Goal: Transaction & Acquisition: Obtain resource

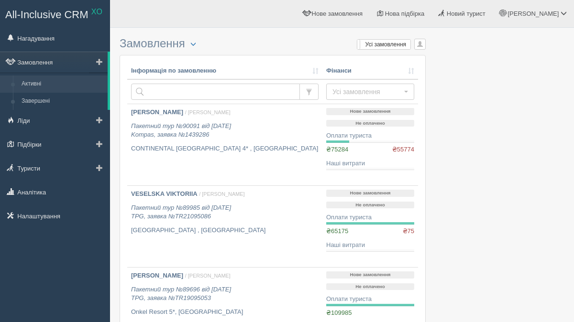
click at [45, 83] on link "Активні" at bounding box center [62, 84] width 90 height 17
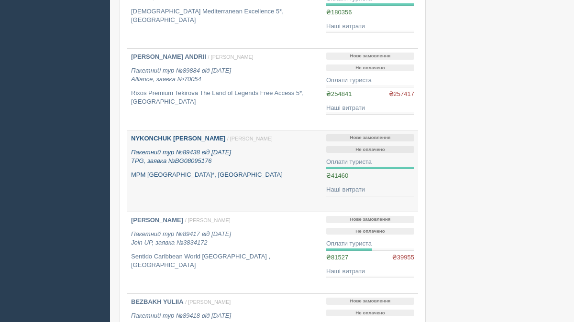
scroll to position [481, 0]
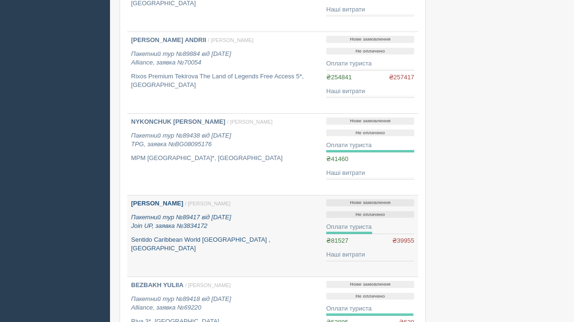
click at [173, 212] on div "KONYK MYKOLA / Анна Б. Пакетний тур №89417 від 28.08.2025 Join UP, заявка №3834…" at bounding box center [225, 226] width 188 height 54
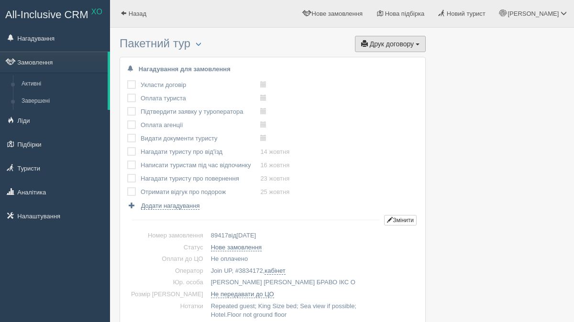
click at [409, 43] on span "Друк договору" at bounding box center [392, 44] width 44 height 8
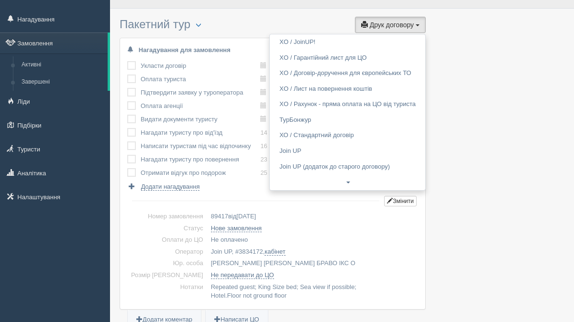
scroll to position [11, 0]
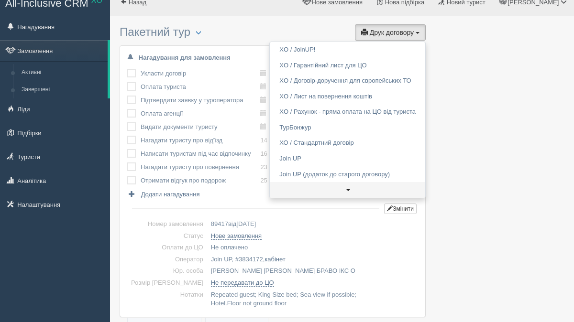
click at [346, 190] on link at bounding box center [347, 190] width 155 height 16
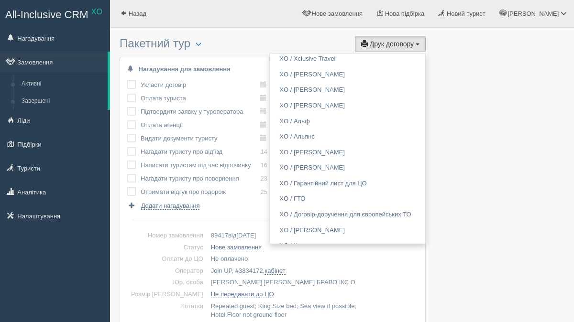
scroll to position [207, 0]
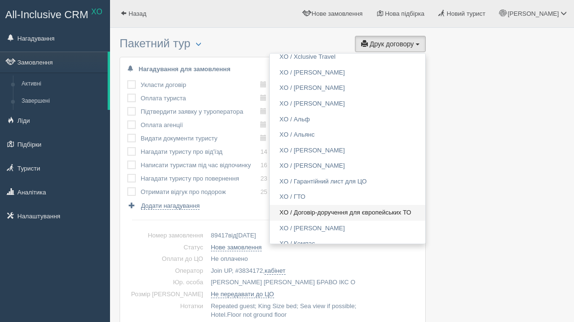
click at [330, 214] on link "XO / Договір-доручення для європейських ТО" at bounding box center [347, 213] width 155 height 16
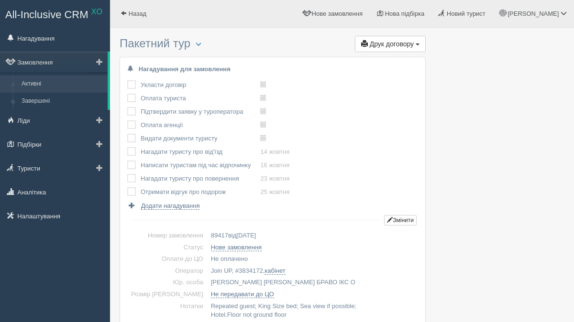
click at [50, 85] on link "Активні" at bounding box center [62, 84] width 90 height 17
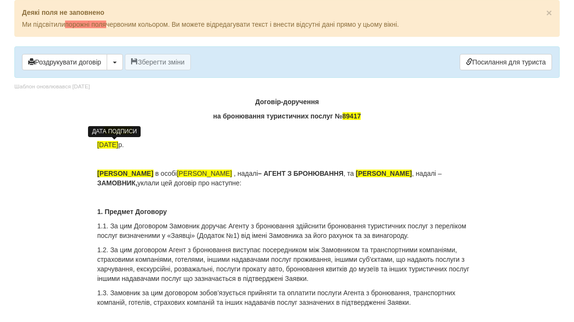
click at [104, 145] on span "[DATE]" at bounding box center [107, 145] width 21 height 8
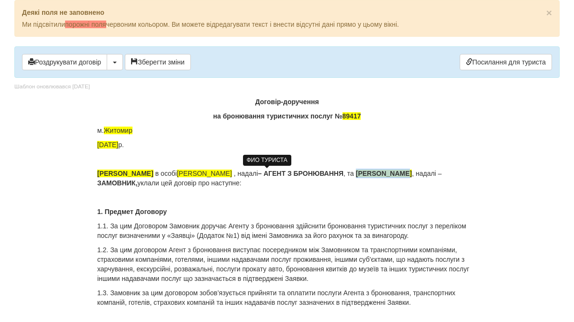
drag, startPoint x: 415, startPoint y: 173, endPoint x: 126, endPoint y: 184, distance: 289.6
click at [126, 184] on p "ФОП Сніцар Ірина Олександрівна в особі Беленюк Анна , надалі – АГЕНТ З БРОНЮВАН…" at bounding box center [287, 178] width 380 height 19
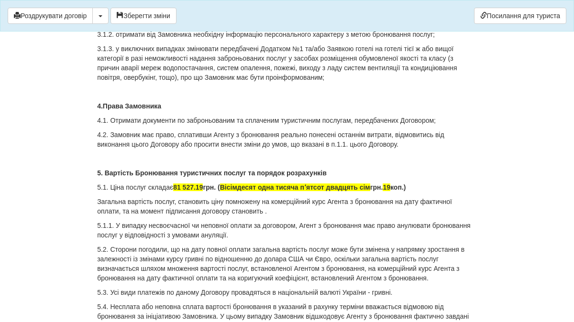
scroll to position [564, 0]
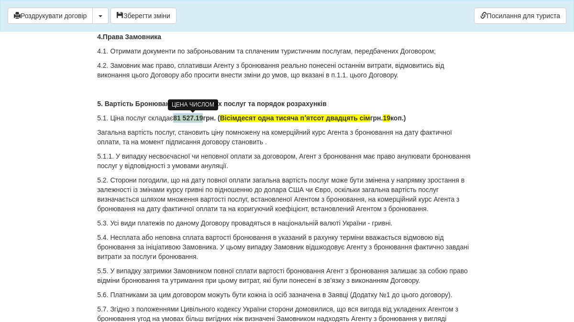
drag, startPoint x: 208, startPoint y: 117, endPoint x: 177, endPoint y: 118, distance: 30.6
click at [177, 118] on span "81 527.19" at bounding box center [188, 118] width 30 height 8
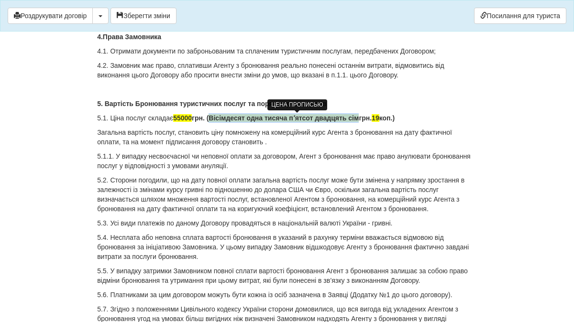
drag, startPoint x: 221, startPoint y: 117, endPoint x: 373, endPoint y: 120, distance: 152.2
click at [359, 120] on span "Вісімдесят одна тисяча пʼятсот двадцять сім" at bounding box center [284, 118] width 150 height 8
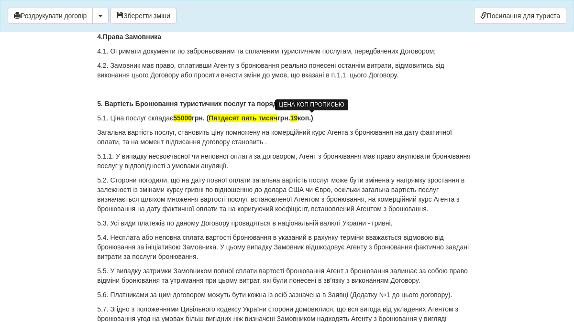
click at [298, 116] on span "19" at bounding box center [294, 118] width 8 height 8
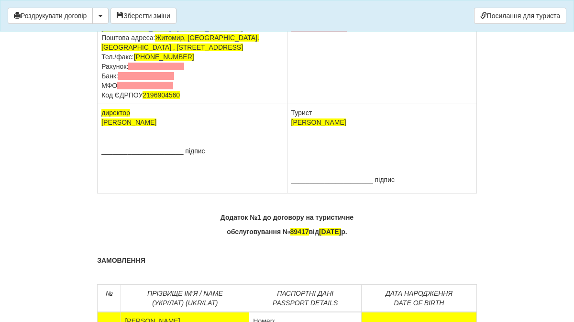
scroll to position [2077, 0]
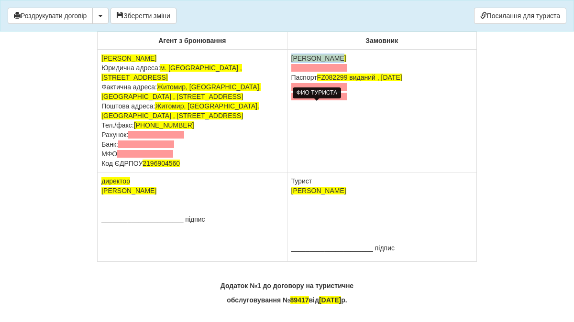
drag, startPoint x: 346, startPoint y: 105, endPoint x: 292, endPoint y: 105, distance: 53.6
click at [292, 105] on td "KONYK MYKOLA Паспорт FZ082299 виданий , 07.07.2020" at bounding box center [381, 111] width 189 height 123
drag, startPoint x: 321, startPoint y: 125, endPoint x: 426, endPoint y: 127, distance: 105.3
click at [426, 127] on td "NITRIAN IRYNA Паспорт FZ082299 виданий , 07.07.2020" at bounding box center [381, 111] width 189 height 123
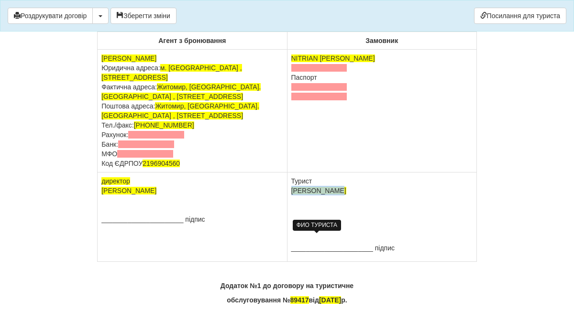
drag, startPoint x: 343, startPoint y: 239, endPoint x: 291, endPoint y: 237, distance: 52.2
click at [291, 196] on p "Турист KONYK MYKOLA" at bounding box center [381, 186] width 181 height 19
click at [299, 195] on span "[PERSON_NAME]" at bounding box center [318, 191] width 55 height 8
drag, startPoint x: 290, startPoint y: 239, endPoint x: 356, endPoint y: 238, distance: 65.5
click at [356, 238] on td "Турист KONYK MYKOLA ______________________ підпис" at bounding box center [381, 217] width 189 height 89
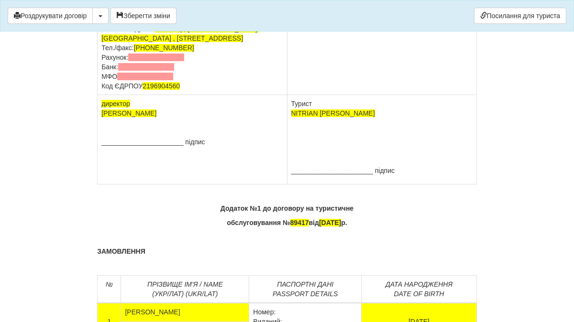
scroll to position [2135, 0]
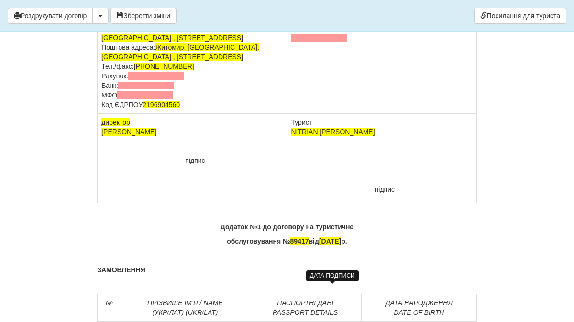
click at [319, 245] on span "28.08.2025" at bounding box center [330, 242] width 22 height 8
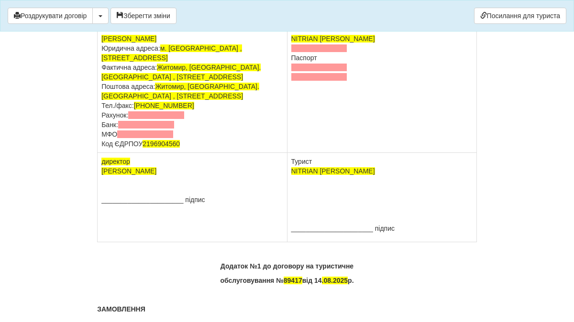
scroll to position [2092, 0]
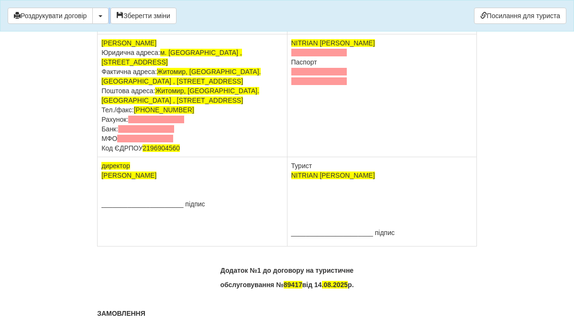
drag, startPoint x: 452, startPoint y: 7, endPoint x: 343, endPoint y: 7, distance: 109.1
click at [343, 7] on div "Роздрукувати договір Скачати PDF Зберегти зміни Посилання для туриста" at bounding box center [287, 16] width 574 height 32
click at [336, 106] on td "NITRIAN IRYNA Паспорт" at bounding box center [381, 95] width 189 height 123
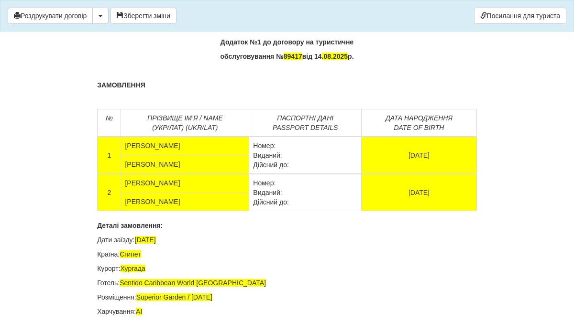
scroll to position [2331, 0]
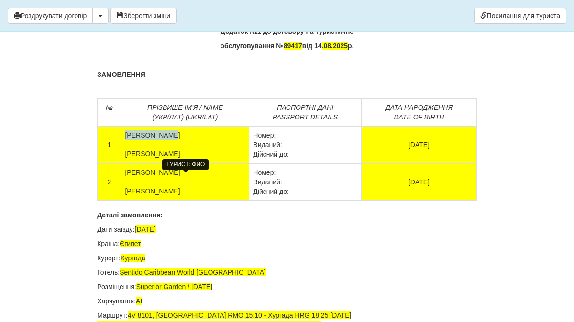
drag, startPoint x: 126, startPoint y: 182, endPoint x: 177, endPoint y: 186, distance: 50.9
click at [177, 145] on td "[PERSON_NAME]" at bounding box center [185, 135] width 128 height 19
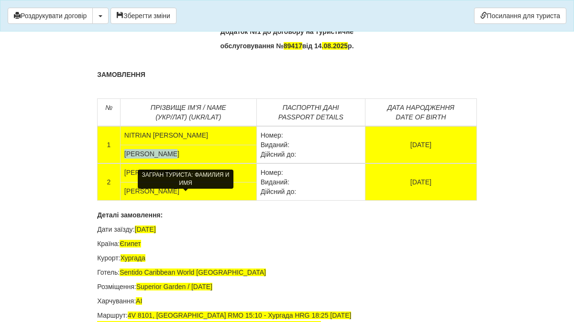
drag, startPoint x: 179, startPoint y: 201, endPoint x: 126, endPoint y: 201, distance: 53.1
click at [126, 164] on td "[PERSON_NAME]" at bounding box center [188, 154] width 136 height 19
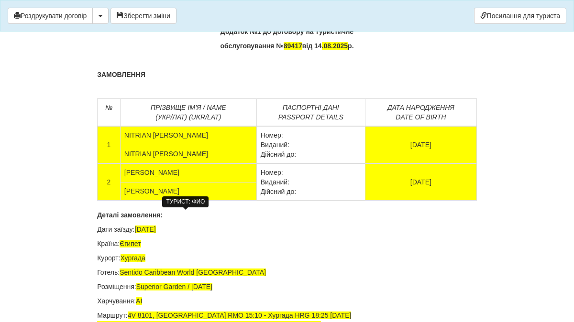
drag, startPoint x: 126, startPoint y: 221, endPoint x: 186, endPoint y: 221, distance: 59.3
click at [186, 182] on td "FEDORENKO ALLA" at bounding box center [188, 173] width 136 height 19
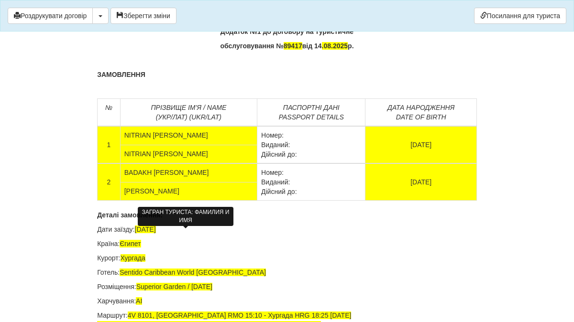
drag, startPoint x: 184, startPoint y: 239, endPoint x: 126, endPoint y: 236, distance: 58.0
click at [126, 201] on td "FEDORENKO ALLA" at bounding box center [188, 191] width 137 height 19
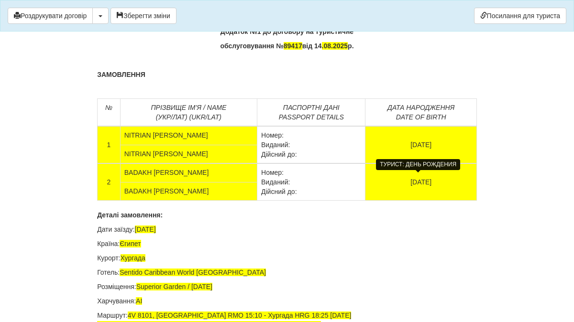
click at [431, 164] on td "23.05.1964" at bounding box center [420, 144] width 111 height 37
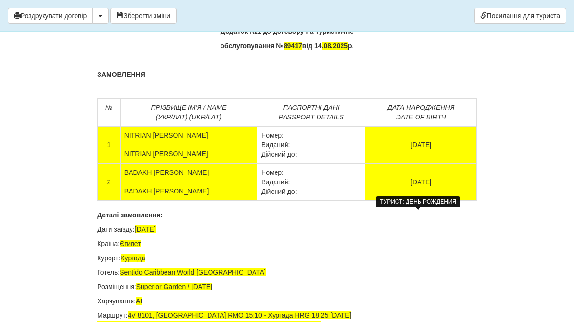
drag, startPoint x: 440, startPoint y: 232, endPoint x: 400, endPoint y: 230, distance: 39.8
click at [400, 201] on td "24.09.1964" at bounding box center [420, 182] width 111 height 37
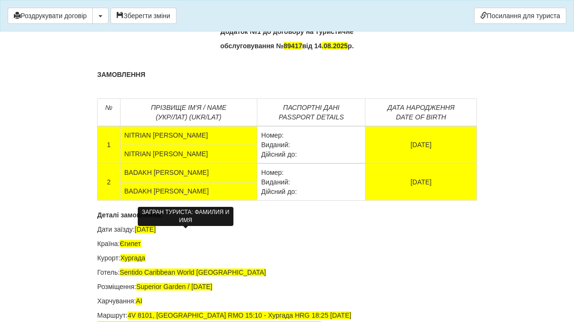
click at [211, 201] on td "BADAKH OKSANA" at bounding box center [188, 191] width 137 height 19
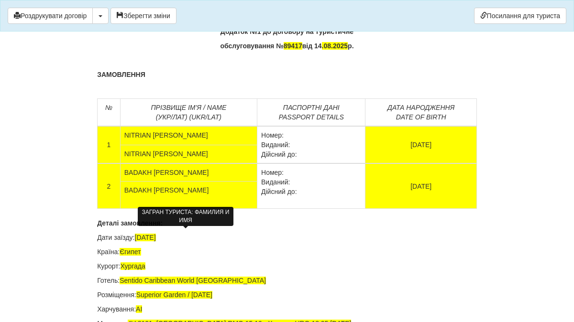
click at [122, 209] on td "BADAKH OKSANA" at bounding box center [188, 195] width 137 height 27
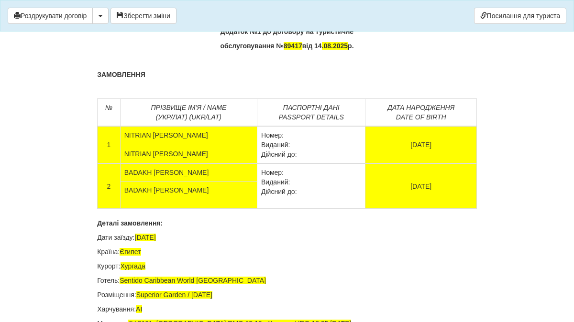
click at [113, 209] on td "2" at bounding box center [109, 186] width 23 height 45
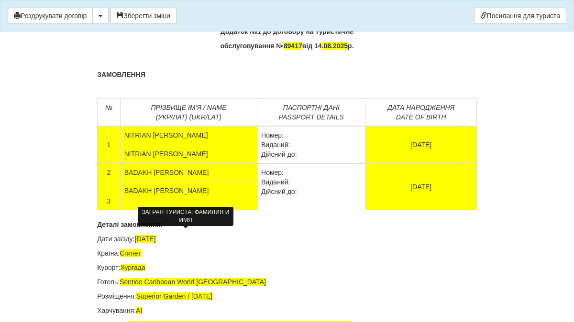
click at [135, 210] on td "BADAKH OKSANA" at bounding box center [188, 196] width 137 height 28
click at [127, 210] on td "BADAKH OKSANA NITRIAN ANNA" at bounding box center [188, 196] width 137 height 28
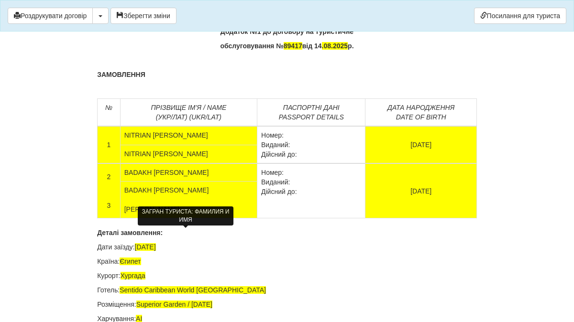
click at [183, 219] on td "BADAKH OKSANA NITRIAN ANNA" at bounding box center [188, 200] width 137 height 37
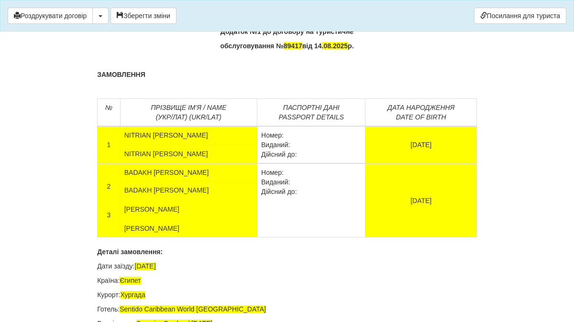
click at [268, 238] on td "Номер: Виданий: Дійсний до:" at bounding box center [311, 201] width 108 height 74
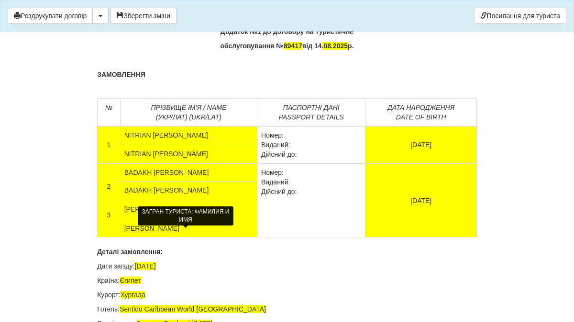
click at [125, 238] on td "BADAKH OKSANA NITRIAN ANNA NITRIAN ANNA" at bounding box center [188, 210] width 137 height 56
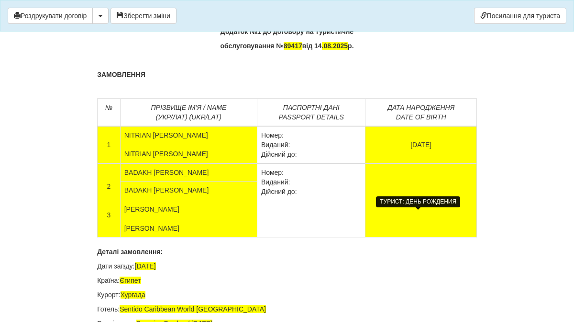
click at [410, 238] on td "24.09.1980" at bounding box center [420, 201] width 111 height 74
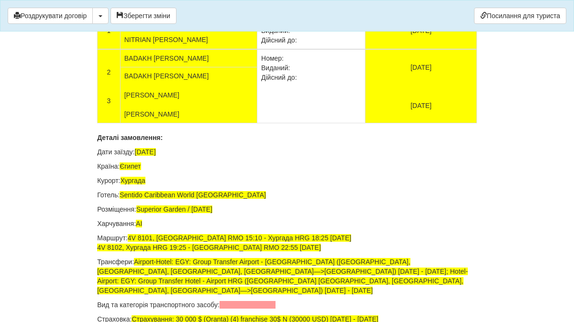
scroll to position [2458, 0]
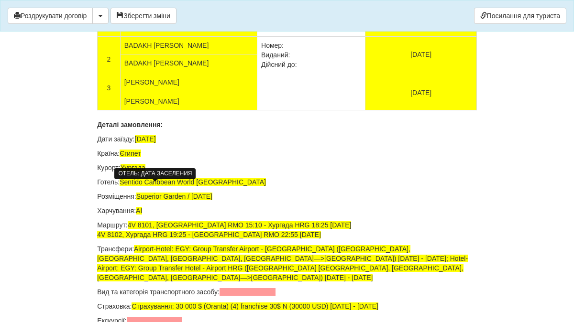
click at [144, 143] on span "15.10.2025" at bounding box center [145, 139] width 21 height 8
click at [177, 144] on p "Дати заїзду: 11.10.2025" at bounding box center [287, 139] width 380 height 10
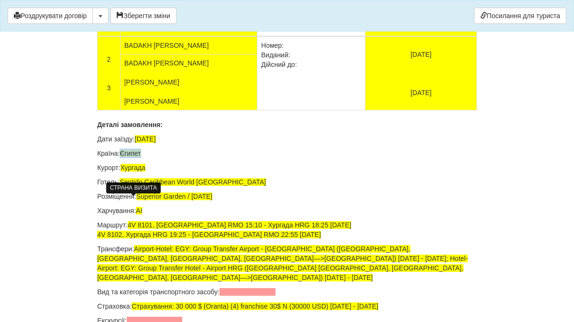
drag, startPoint x: 145, startPoint y: 203, endPoint x: 123, endPoint y: 201, distance: 22.1
click at [123, 158] on p "Країна: Єгипет" at bounding box center [287, 154] width 380 height 10
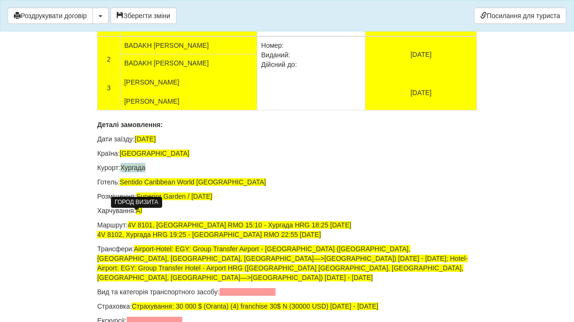
drag, startPoint x: 149, startPoint y: 217, endPoint x: 125, endPoint y: 216, distance: 23.5
click at [125, 172] on span "Хургада" at bounding box center [133, 168] width 25 height 8
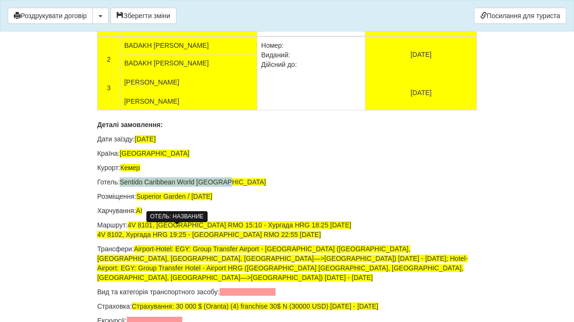
drag, startPoint x: 231, startPoint y: 232, endPoint x: 123, endPoint y: 230, distance: 107.7
click at [123, 186] on span "Sentido Caribbean World Soma Bay" at bounding box center [193, 182] width 146 height 8
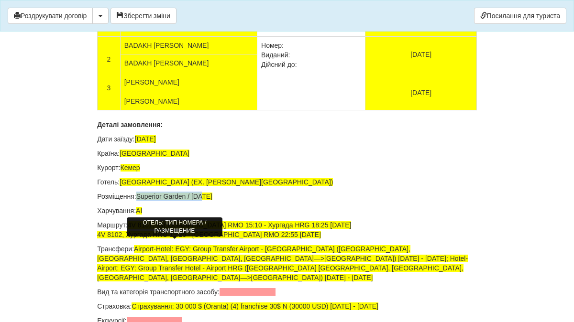
drag, startPoint x: 210, startPoint y: 245, endPoint x: 140, endPoint y: 244, distance: 69.9
click at [140, 201] on p "Розміщення: Superior Garden / 2AD" at bounding box center [287, 197] width 380 height 10
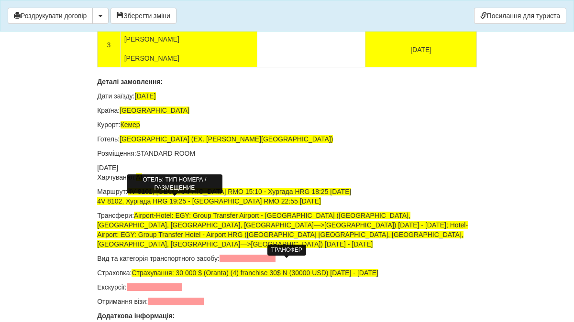
scroll to position [2509, 0]
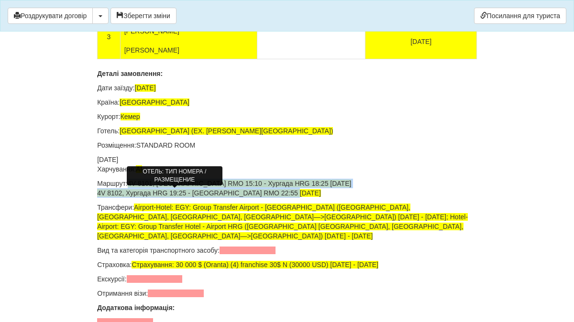
drag, startPoint x: 131, startPoint y: 229, endPoint x: 295, endPoint y: 237, distance: 164.8
click at [295, 198] on p "Маршрут: 4V 8101, Кишинів RMO 15:10 - Хургада HRG 18:25 15.10.2025 4V 8102, Хур…" at bounding box center [287, 188] width 380 height 19
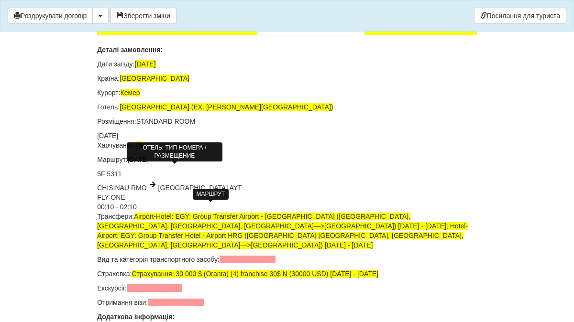
scroll to position [2547, 0]
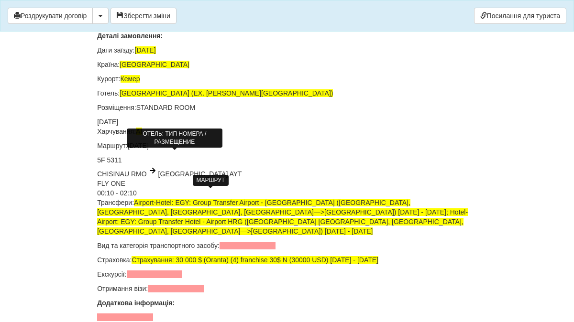
click at [191, 198] on div "00:10 - 02:10" at bounding box center [287, 193] width 380 height 10
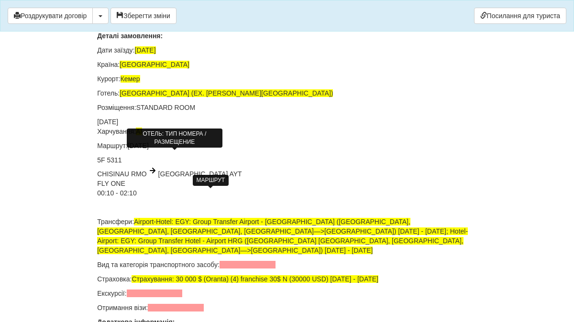
click at [105, 217] on div at bounding box center [287, 213] width 380 height 10
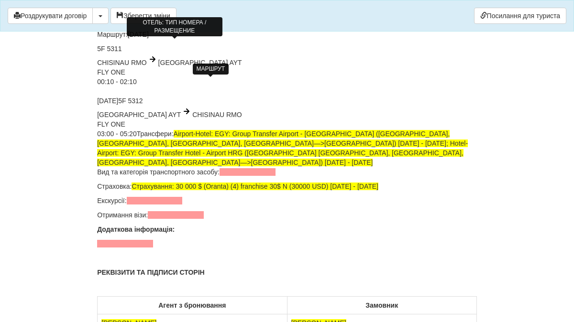
scroll to position [2700, 0]
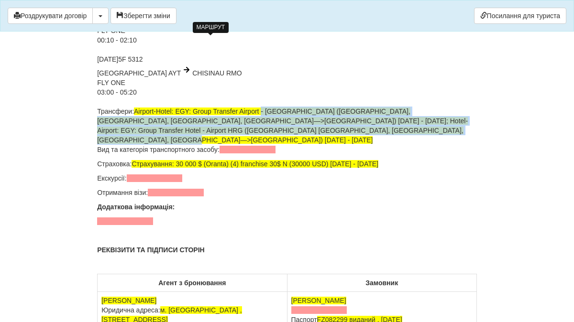
drag, startPoint x: 269, startPoint y: 159, endPoint x: 415, endPoint y: 180, distance: 147.5
click at [415, 145] on div "Трансфери: Airport-Hotel: EGY: Group Transfer Airport - Hotel HRG (Sentido Cari…" at bounding box center [287, 126] width 380 height 38
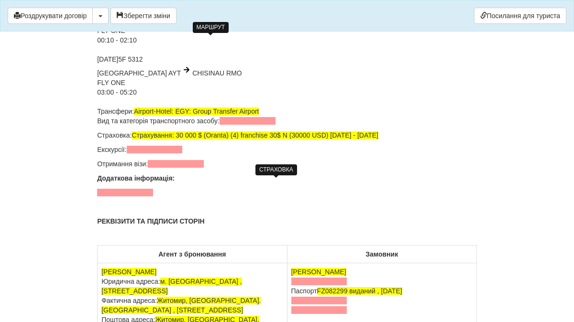
click at [352, 139] on span "Страхування: 30 000 $ (Oranta) (4) franchise 30$ N (30000 USD) 15.10.2025 - 24.…" at bounding box center [255, 136] width 247 height 8
click at [378, 139] on span "Страхування: 30 000 $ (Oranta) (4) franchise 30$ N (30000 USD) 11.10.2025 - 24.…" at bounding box center [255, 136] width 247 height 8
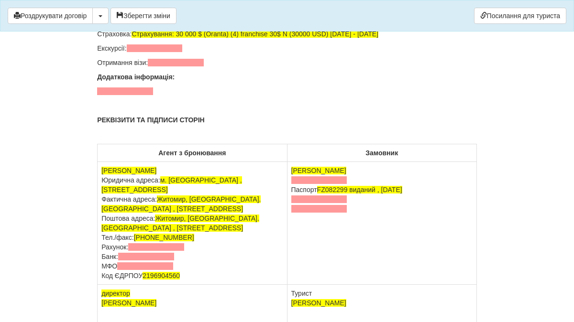
scroll to position [2822, 0]
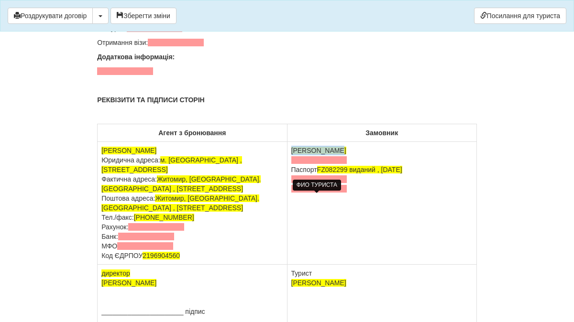
drag, startPoint x: 344, startPoint y: 199, endPoint x: 291, endPoint y: 198, distance: 53.1
click at [291, 198] on td "KONYK MYKOLA Паспорт FZ082299 виданий , 07.07.2020" at bounding box center [381, 203] width 189 height 123
click at [360, 230] on td "NITRIAN ANNA Паспорт FZ082299 виданий , 07.07.2020" at bounding box center [381, 203] width 189 height 123
click at [332, 174] on span "FZ082299 виданий , 07.07.2020" at bounding box center [359, 170] width 85 height 8
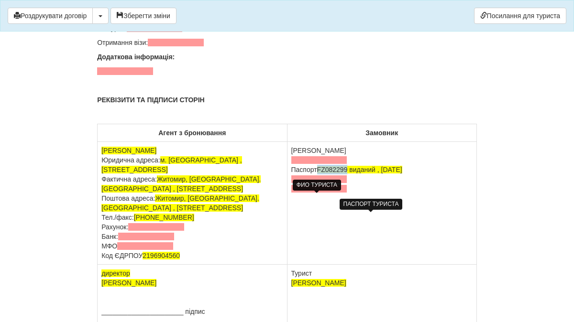
click at [332, 174] on span "FZ082299 виданий , 07.07.2020" at bounding box center [359, 170] width 85 height 8
drag, startPoint x: 421, startPoint y: 218, endPoint x: 321, endPoint y: 219, distance: 100.5
click at [321, 219] on td "NITRIAN ANNA Паспорт FZ082299 виданий , 07.07.2020" at bounding box center [381, 203] width 189 height 123
click at [340, 199] on td "NITRIAN ANNA Паспорт FG898362 (11.07.2027)" at bounding box center [381, 203] width 189 height 123
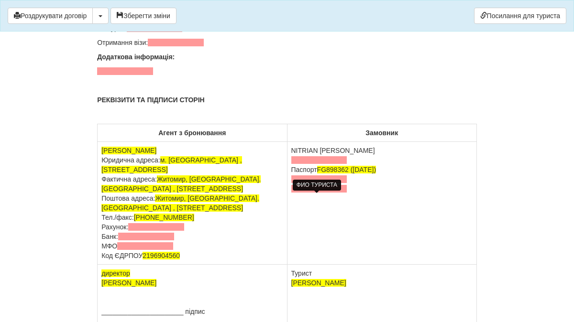
click at [377, 251] on td "NITRIAN IRYNA Паспорт FG898362 (11.07.2027)" at bounding box center [381, 203] width 189 height 123
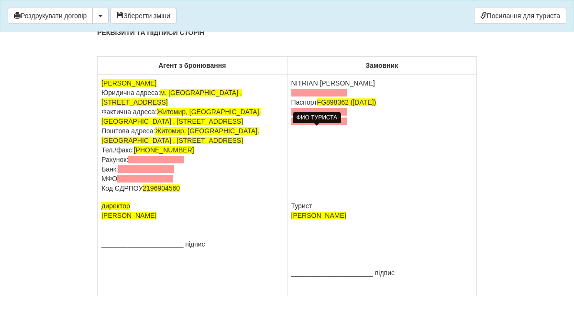
scroll to position [2960, 0]
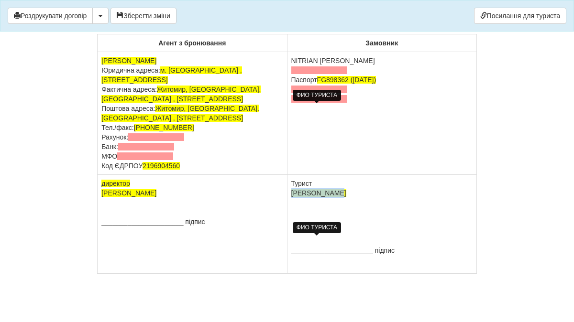
drag, startPoint x: 345, startPoint y: 195, endPoint x: 291, endPoint y: 195, distance: 53.6
click at [291, 195] on p "Турист KONYK MYKOLA" at bounding box center [381, 188] width 181 height 19
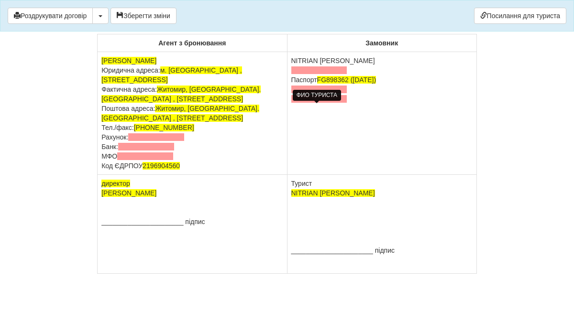
click at [332, 230] on td "Турист NITRIAN IRYNA ______________________ підпис" at bounding box center [381, 224] width 189 height 99
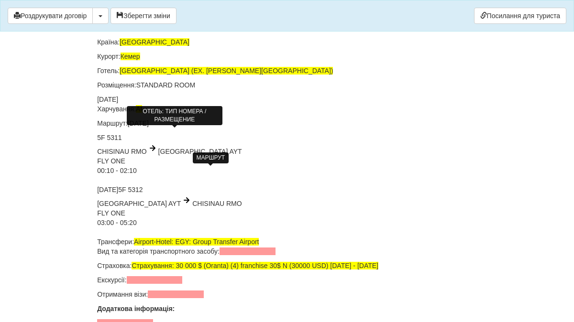
click at [332, 185] on div at bounding box center [287, 181] width 380 height 10
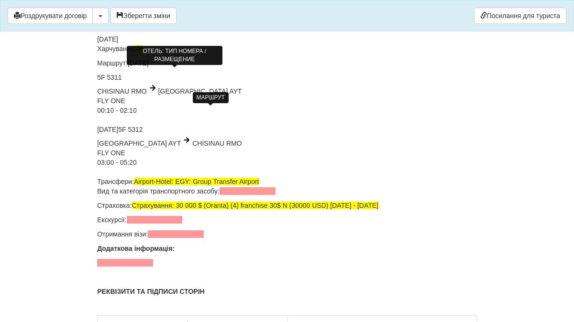
scroll to position [2603, 0]
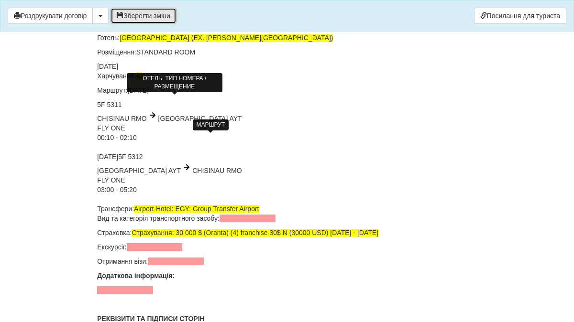
click at [139, 19] on button "Зберегти зміни" at bounding box center [143, 16] width 66 height 16
click at [102, 17] on span "button" at bounding box center [101, 16] width 4 height 2
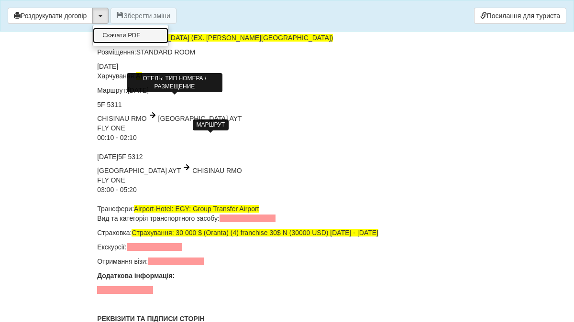
click at [108, 37] on link "Скачати PDF" at bounding box center [131, 36] width 76 height 16
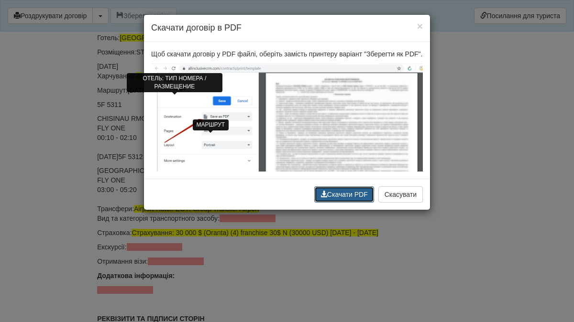
click at [320, 198] on span "submit" at bounding box center [323, 194] width 7 height 7
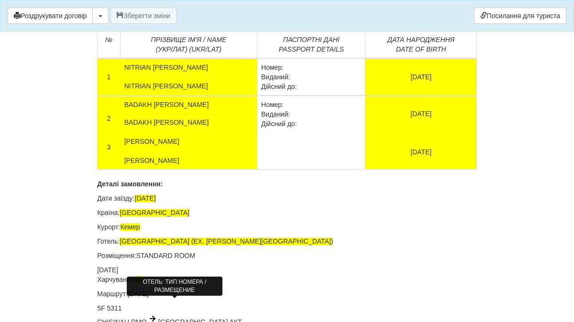
scroll to position [2383, 0]
